Goal: Information Seeking & Learning: Learn about a topic

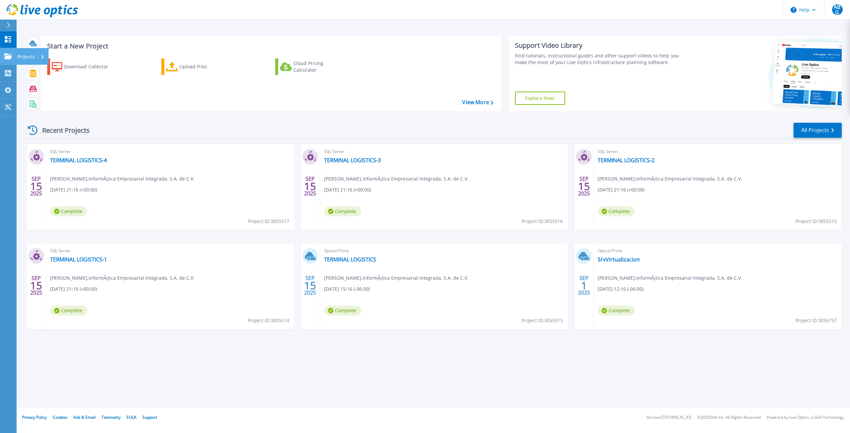
click at [5, 61] on link "Projects Projects" at bounding box center [8, 56] width 17 height 17
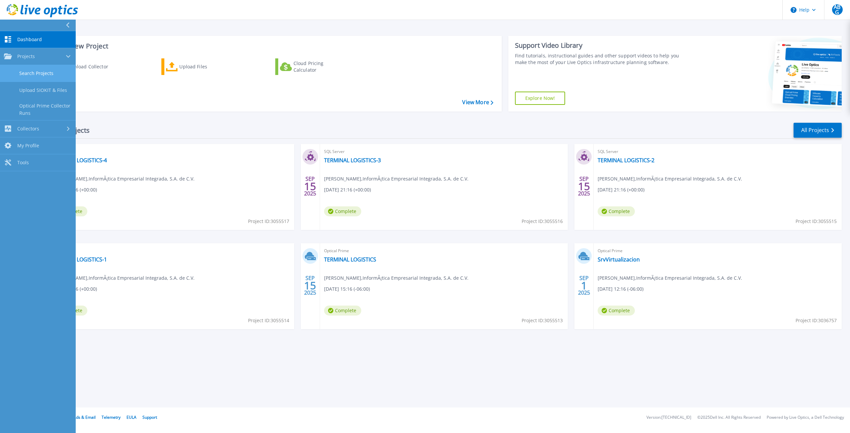
click at [35, 74] on link "Search Projects" at bounding box center [38, 73] width 76 height 17
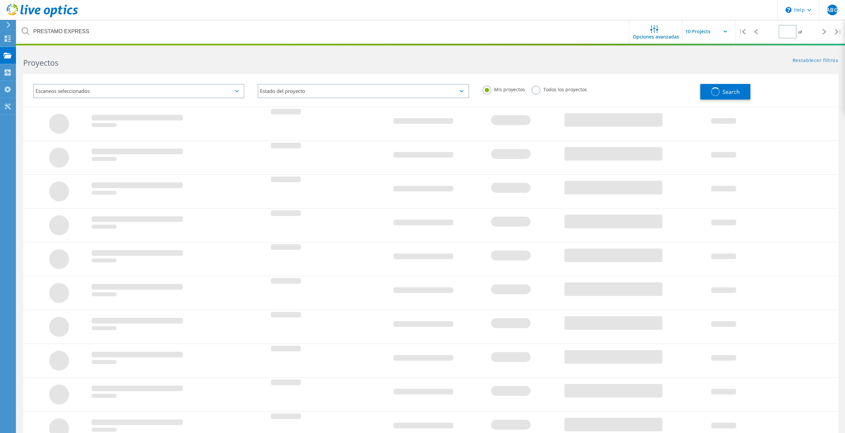
type input "1"
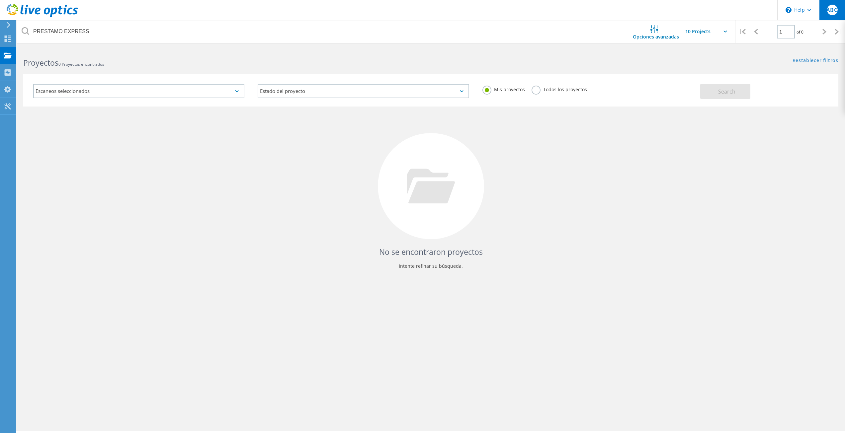
click at [833, 11] on span "ABG" at bounding box center [832, 9] width 11 height 5
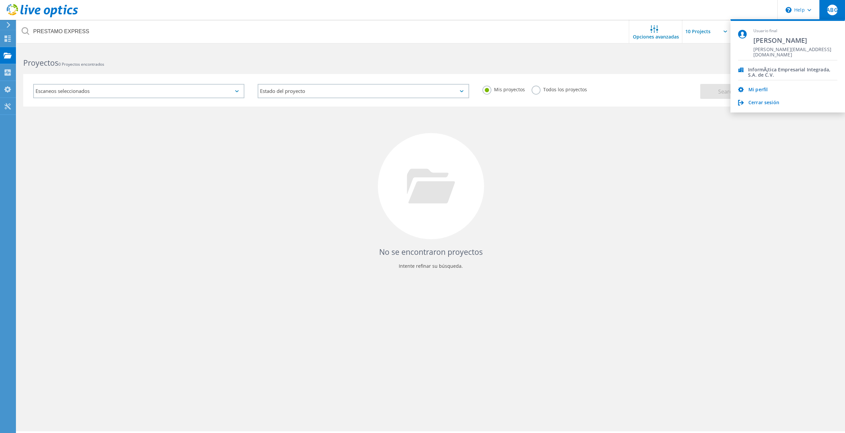
click at [833, 11] on span "ABG" at bounding box center [832, 9] width 11 height 5
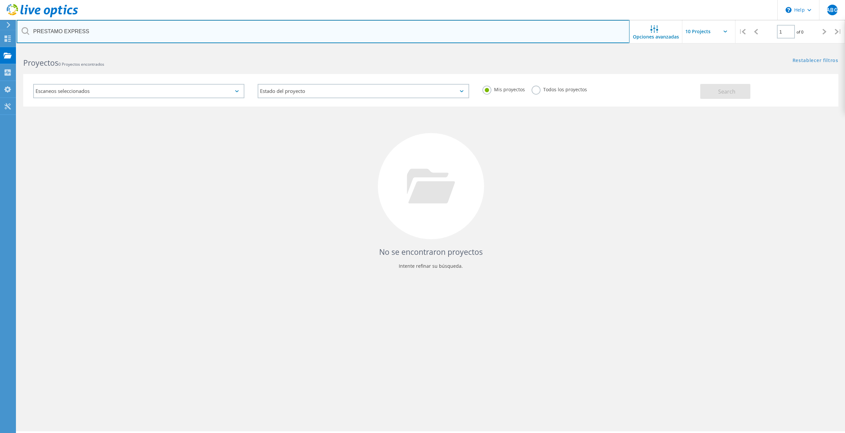
click at [94, 34] on input "PRESTAMO EXPRESS" at bounding box center [323, 31] width 613 height 23
drag, startPoint x: 99, startPoint y: 29, endPoint x: 16, endPoint y: 33, distance: 83.8
click at [16, 48] on div "\n Help Explore Helpful Articles Contact Support ABG Usuario final Allan Bello …" at bounding box center [422, 250] width 845 height 404
click at [98, 29] on input "PRESTAMO EXPRESS" at bounding box center [323, 31] width 613 height 23
drag, startPoint x: 96, startPoint y: 32, endPoint x: 31, endPoint y: 28, distance: 64.9
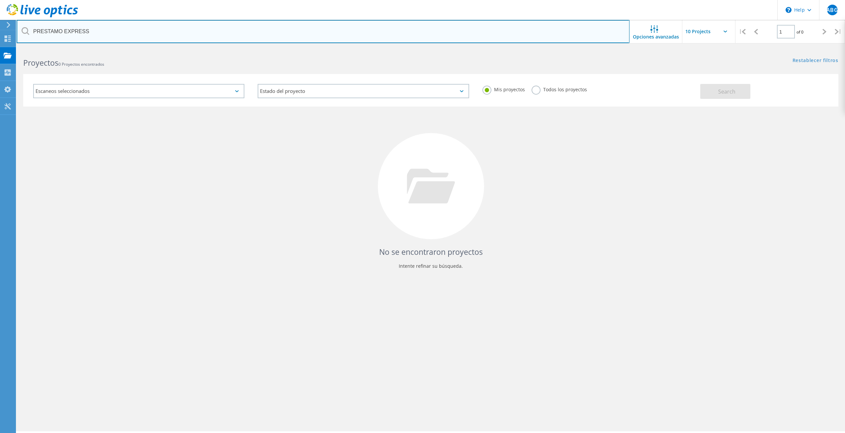
click at [31, 28] on input "PRESTAMO EXPRESS" at bounding box center [323, 31] width 613 height 23
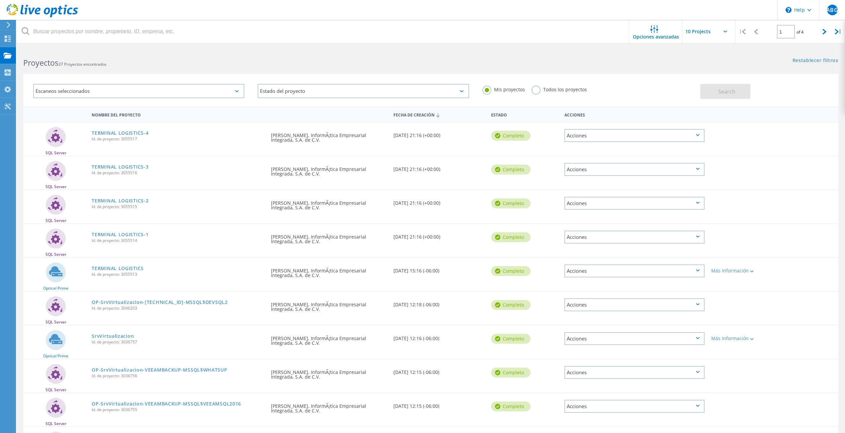
click at [540, 90] on label "Todos los proyectos" at bounding box center [559, 89] width 55 height 6
click at [0, 0] on input "Todos los proyectos" at bounding box center [0, 0] width 0 height 0
click at [732, 90] on span "Search" at bounding box center [726, 91] width 17 height 7
click at [724, 31] on icon at bounding box center [726, 32] width 4 height 2
click at [725, 31] on icon at bounding box center [726, 32] width 4 height 2
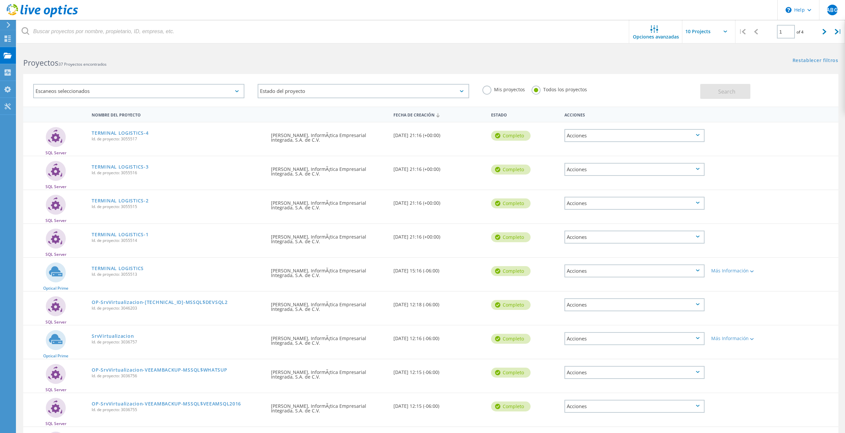
click at [713, 31] on input "text" at bounding box center [715, 31] width 66 height 23
click at [708, 80] on div "Show 40 Projects" at bounding box center [716, 81] width 66 height 11
type input "Show 40 Projects"
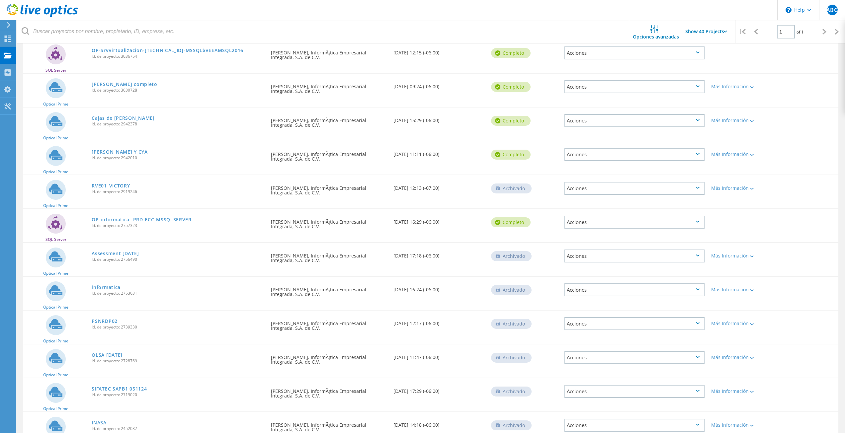
scroll to position [332, 0]
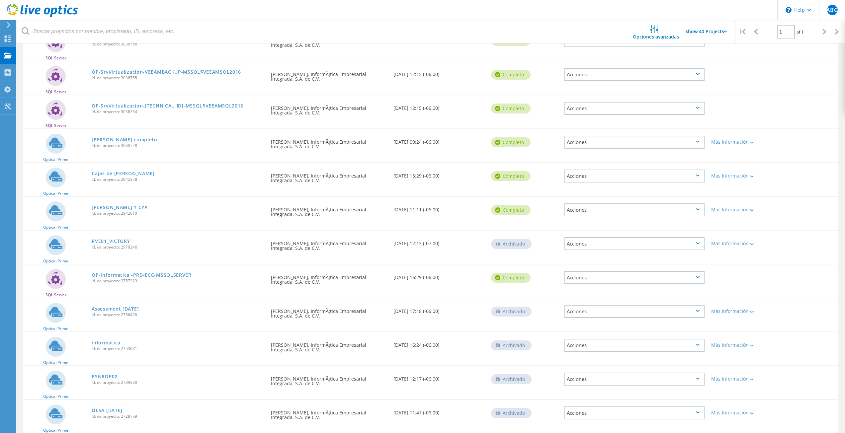
click at [126, 139] on link "[PERSON_NAME] completo" at bounding box center [124, 139] width 65 height 5
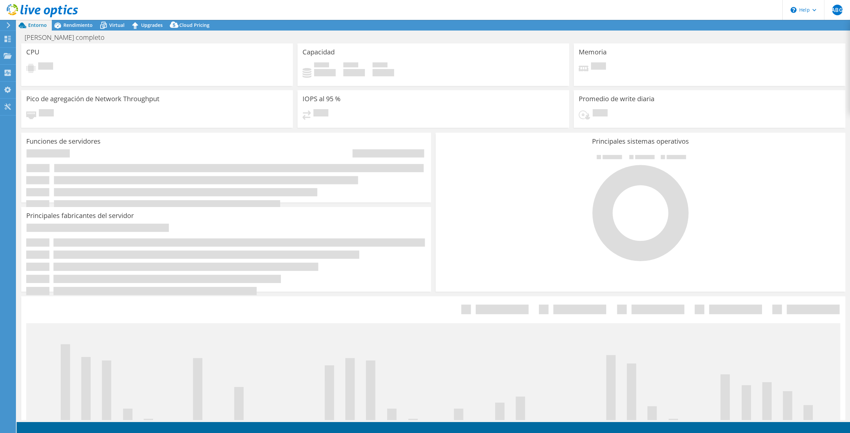
select select "USD"
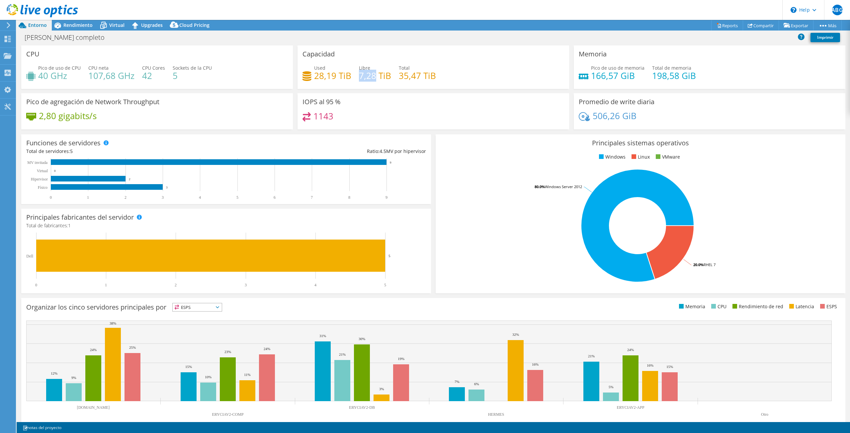
drag, startPoint x: 357, startPoint y: 77, endPoint x: 375, endPoint y: 76, distance: 18.3
click at [375, 76] on h4 "7,28 TiB" at bounding box center [375, 75] width 32 height 7
click at [350, 100] on div "IOPS al 95 % 1143" at bounding box center [434, 111] width 272 height 36
drag, startPoint x: 314, startPoint y: 78, endPoint x: 326, endPoint y: 78, distance: 12.0
click at [326, 78] on h4 "28,19 TiB" at bounding box center [332, 75] width 37 height 7
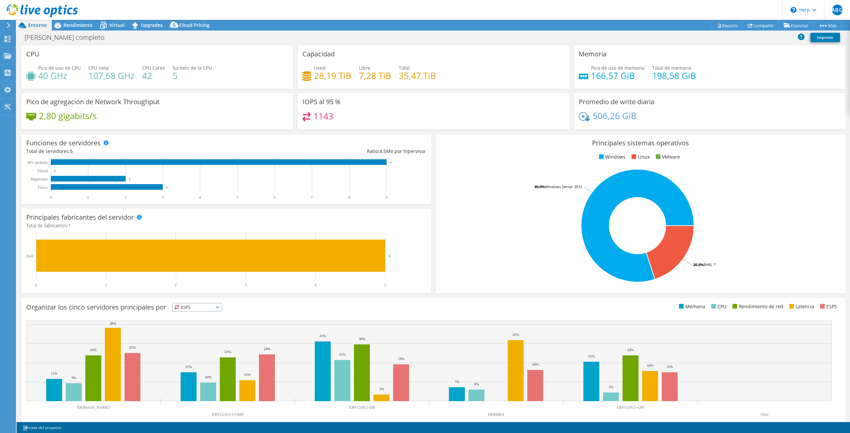
click at [331, 78] on h4 "28,19 TiB" at bounding box center [332, 75] width 37 height 7
click at [74, 26] on span "Rendimiento" at bounding box center [77, 25] width 29 height 6
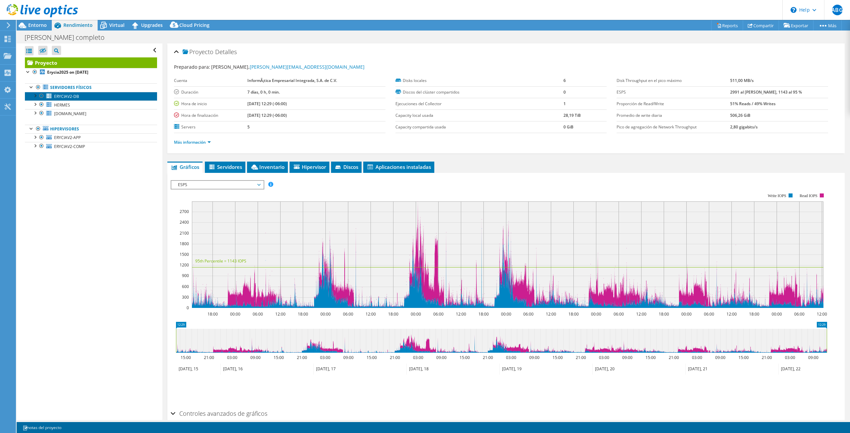
click at [73, 97] on span "ERYCIAV2-DB" at bounding box center [66, 97] width 25 height 6
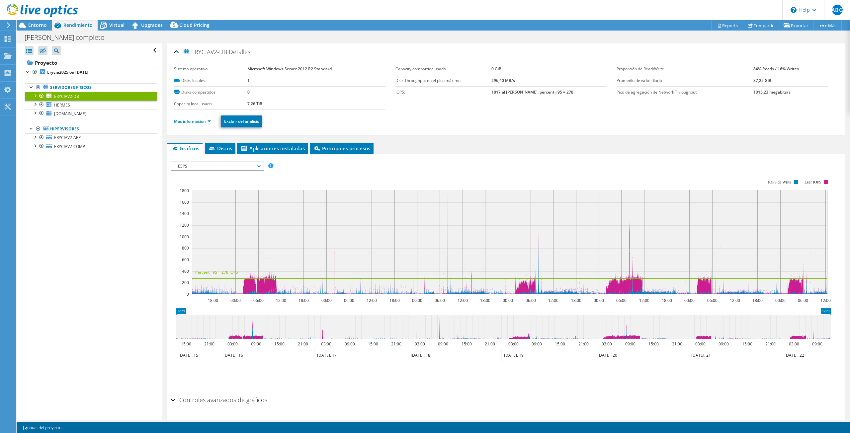
click at [257, 164] on span "ESPS" at bounding box center [217, 166] width 85 height 8
click at [193, 245] on li "Todos" at bounding box center [217, 246] width 92 height 8
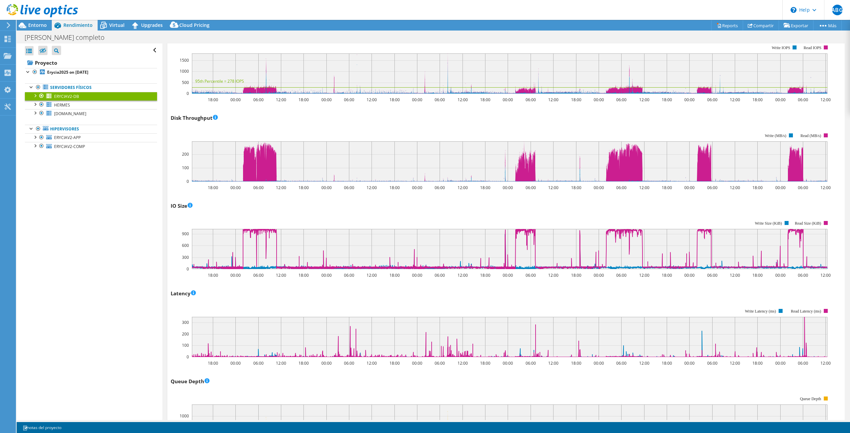
scroll to position [89, 0]
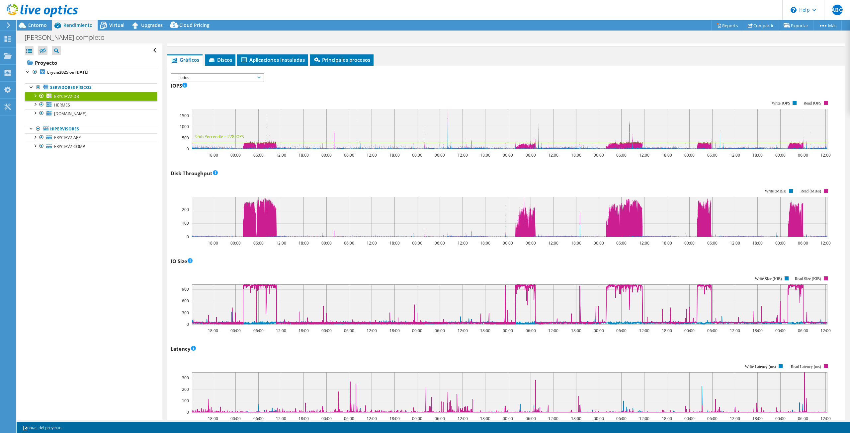
click at [35, 95] on div at bounding box center [35, 95] width 7 height 7
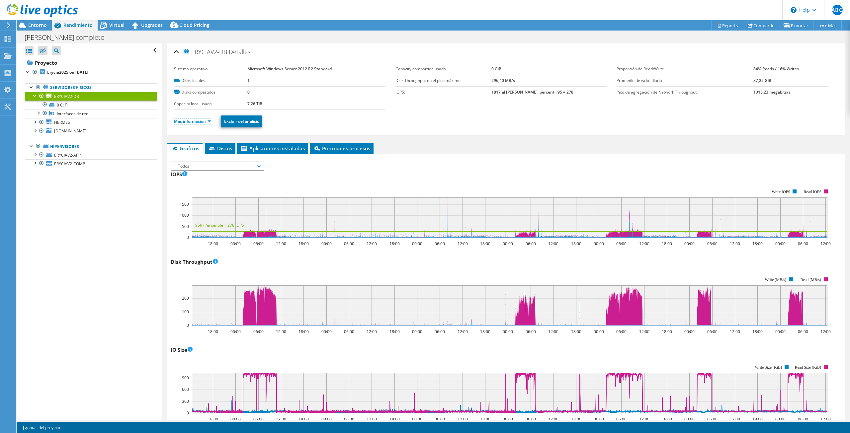
drag, startPoint x: 194, startPoint y: 123, endPoint x: 262, endPoint y: 136, distance: 68.6
click at [194, 123] on link "Más información" at bounding box center [192, 122] width 37 height 6
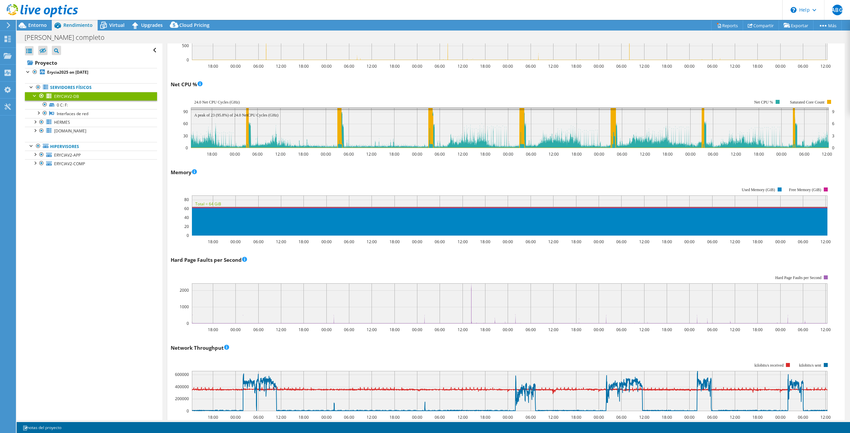
scroll to position [775, 0]
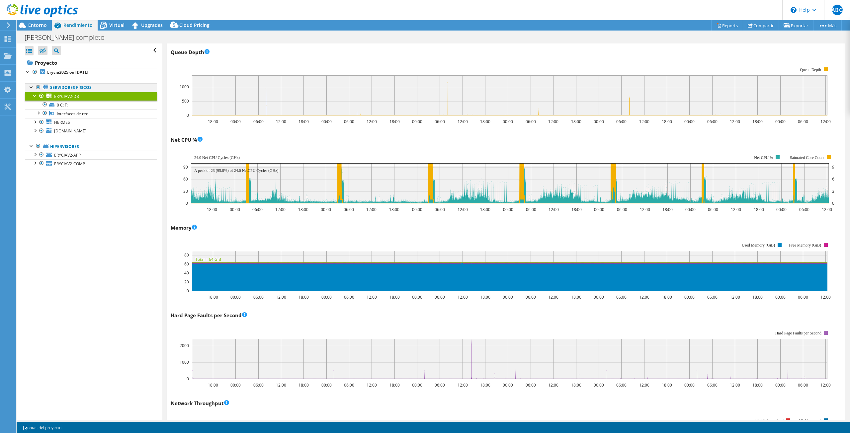
click at [29, 87] on div at bounding box center [31, 86] width 7 height 7
click at [42, 24] on span "Entorno" at bounding box center [37, 25] width 19 height 6
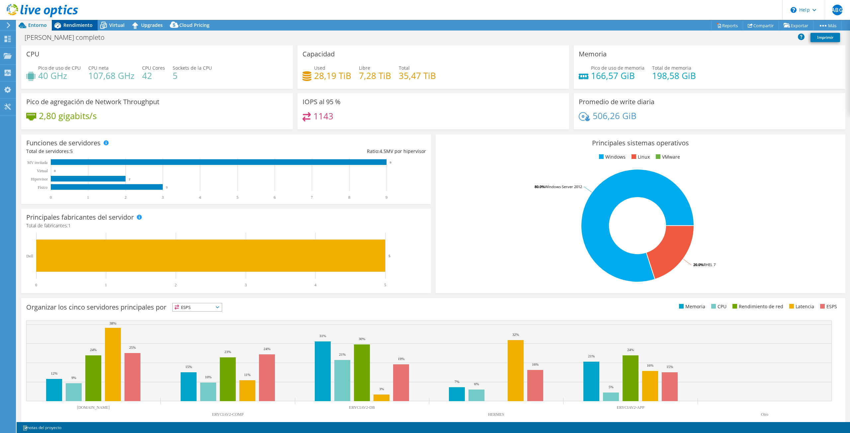
click at [75, 23] on span "Rendimiento" at bounding box center [77, 25] width 29 height 6
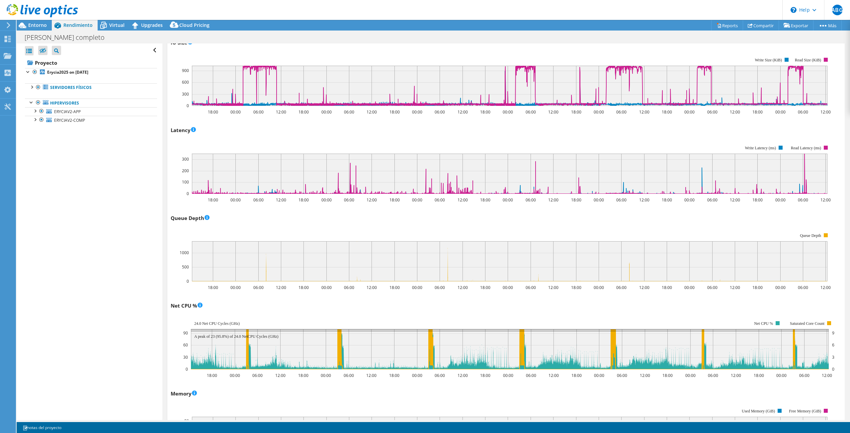
scroll to position [554, 0]
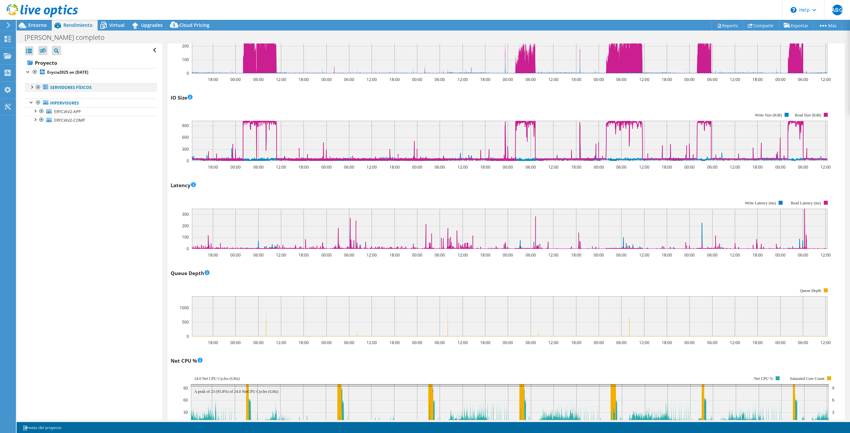
click at [31, 87] on div at bounding box center [31, 86] width 7 height 7
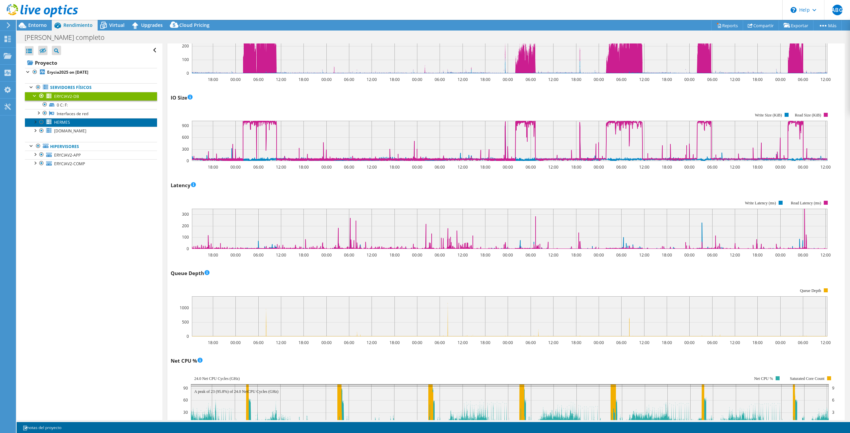
click at [55, 124] on span "HERMES" at bounding box center [62, 123] width 16 height 6
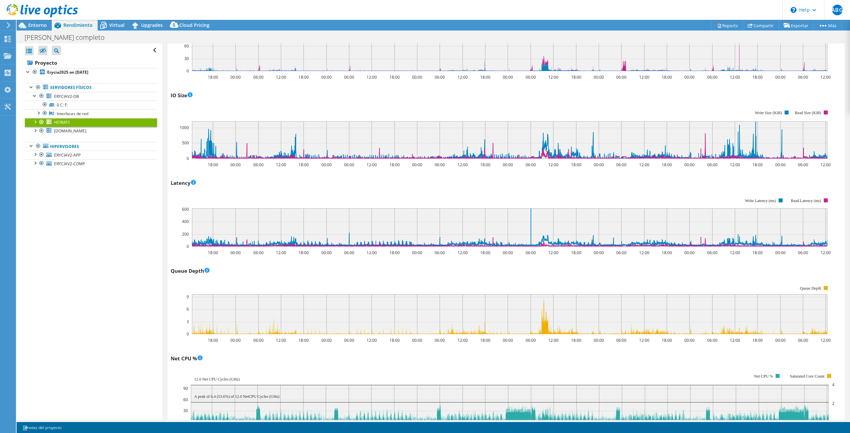
scroll to position [199, 0]
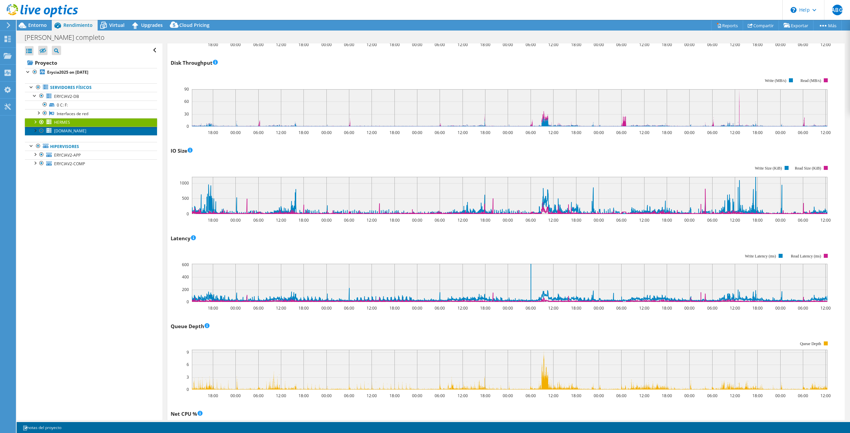
drag, startPoint x: 55, startPoint y: 131, endPoint x: 66, endPoint y: 132, distance: 11.4
click at [55, 131] on span "[DOMAIN_NAME]" at bounding box center [70, 131] width 32 height 6
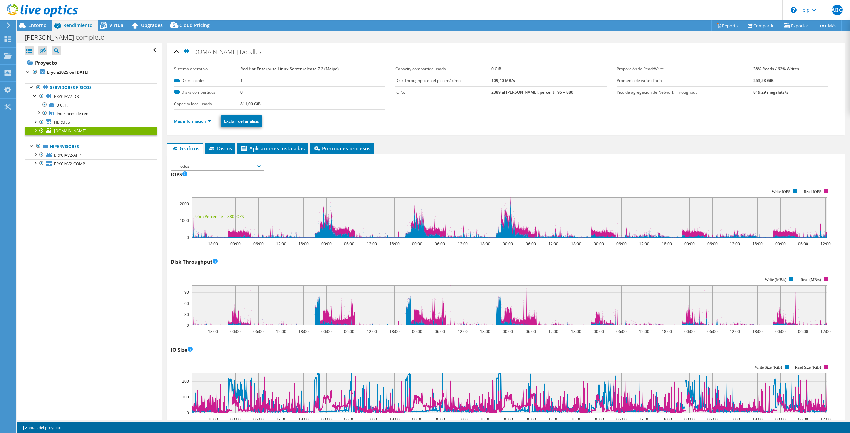
select select "USD"
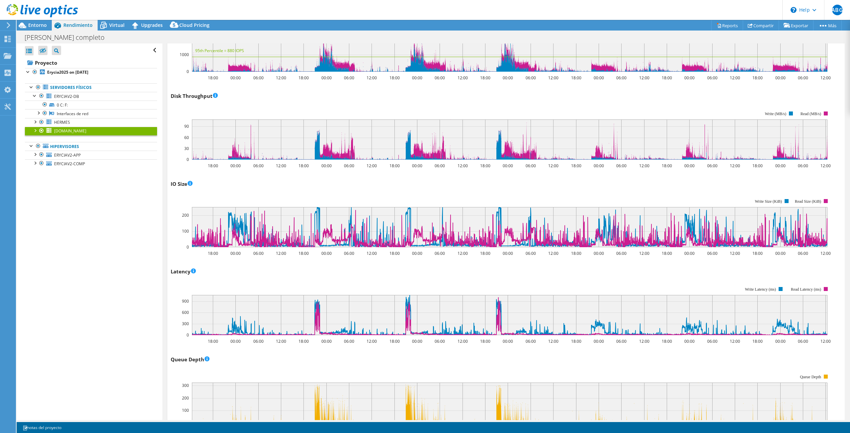
scroll to position [111, 0]
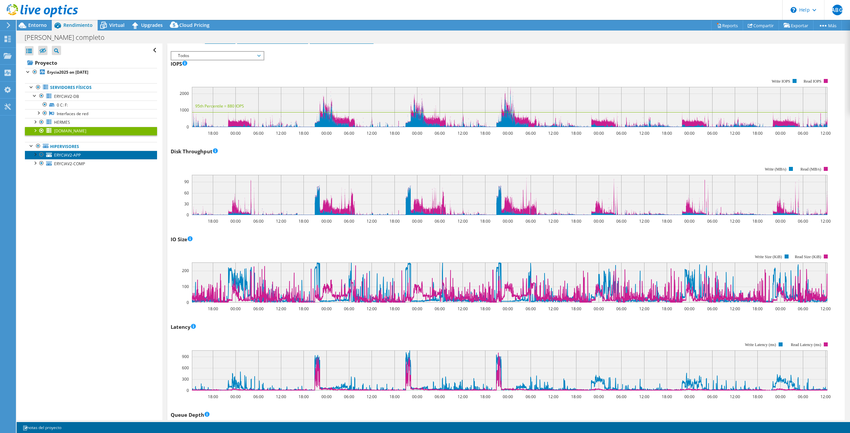
click at [65, 153] on span "ERYCIAV2-APP" at bounding box center [67, 155] width 27 height 6
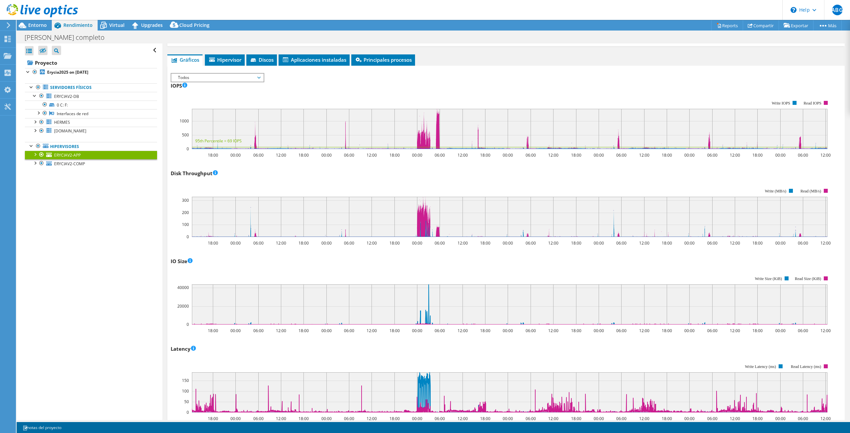
scroll to position [144, 0]
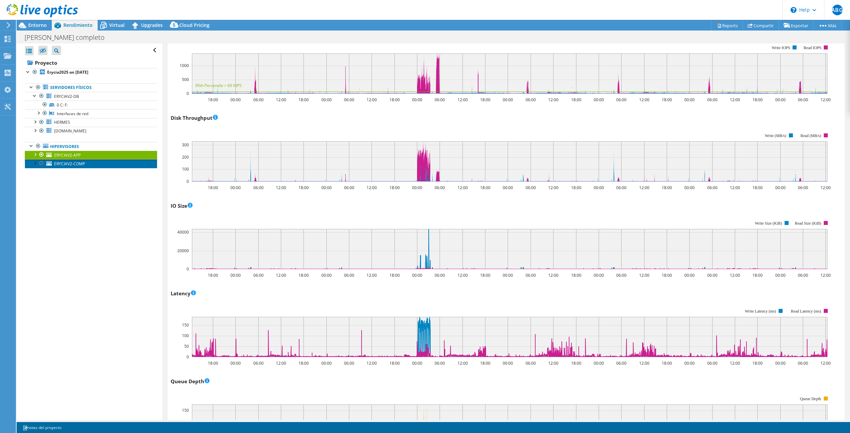
click at [60, 165] on span "ERYCIAV2-COMP" at bounding box center [69, 164] width 31 height 6
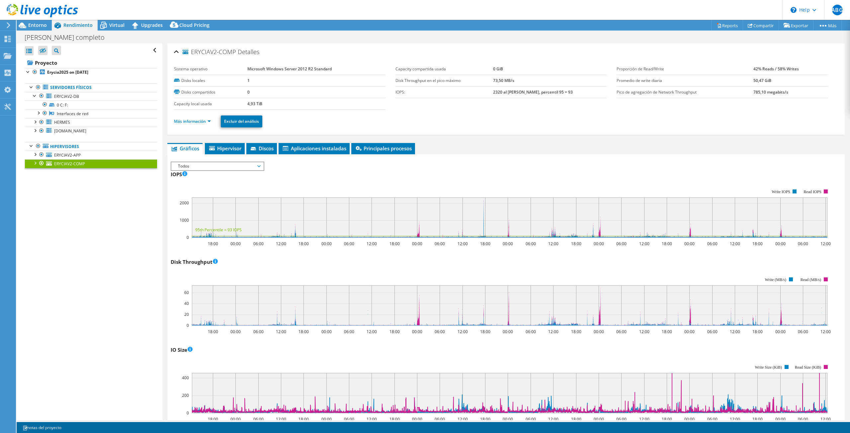
select select "USD"
